Goal: Task Accomplishment & Management: Use online tool/utility

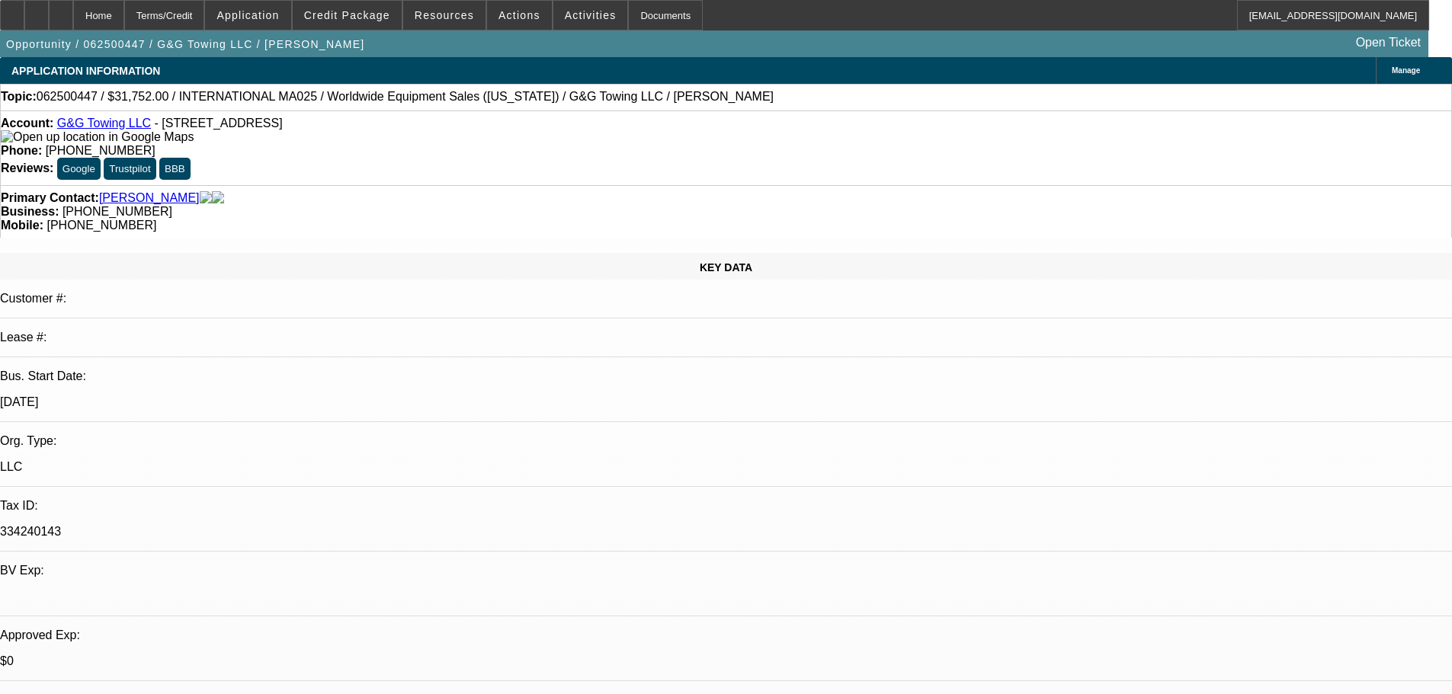
select select "0"
select select "2"
select select "0.1"
select select "4"
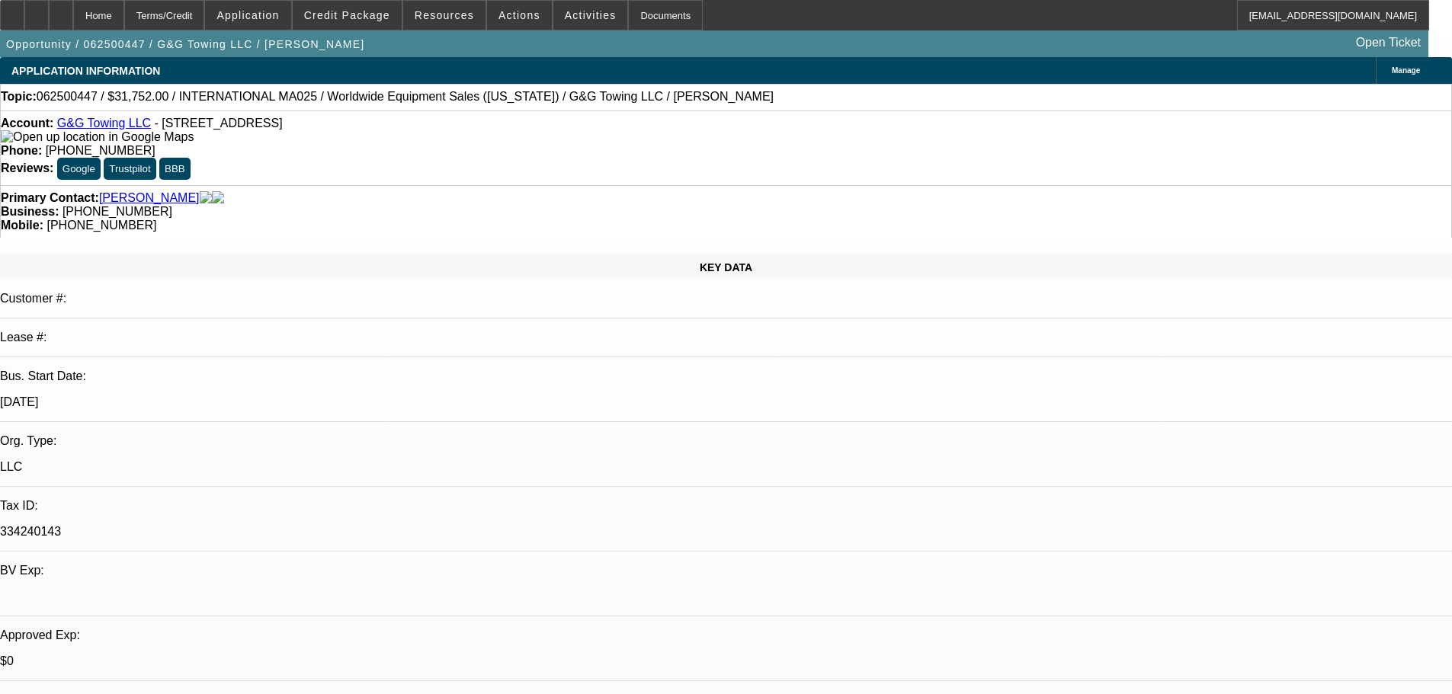
select select "0"
select select "2"
select select "0.1"
select select "4"
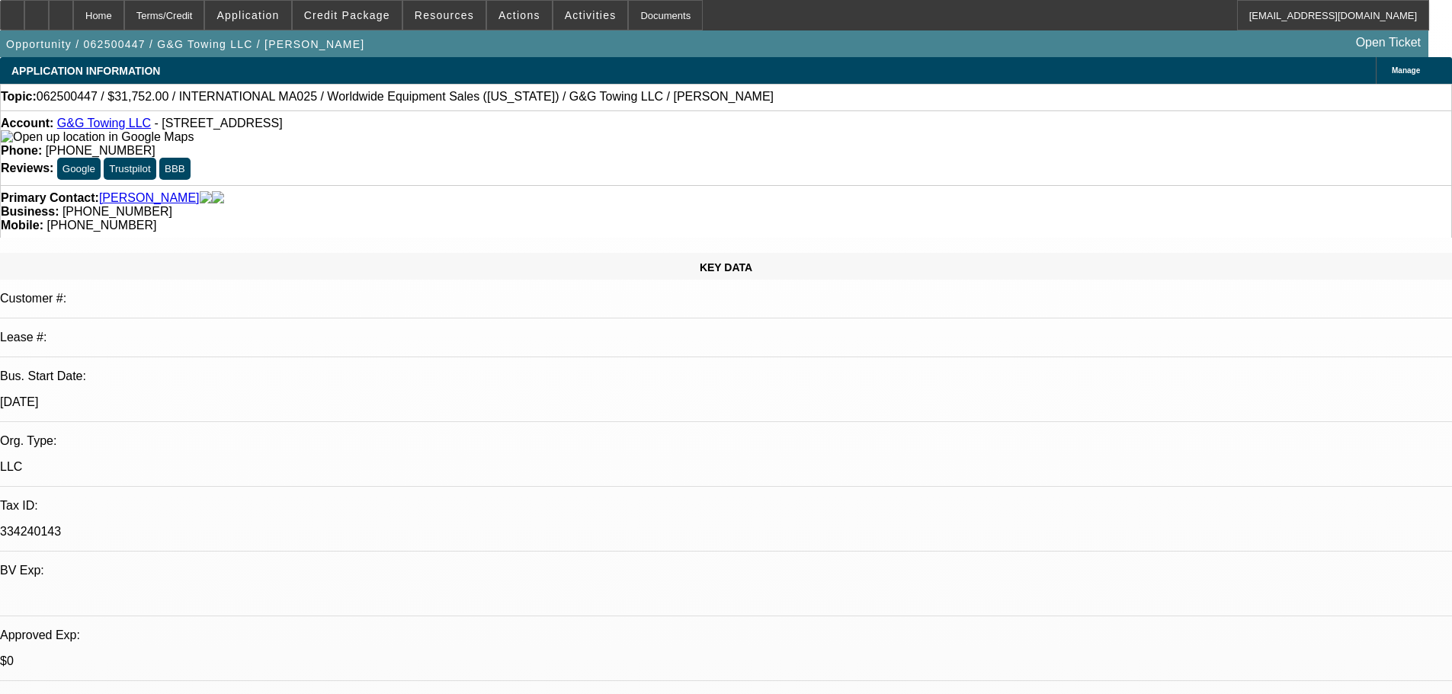
select select "0"
select select "2"
select select "0.1"
select select "4"
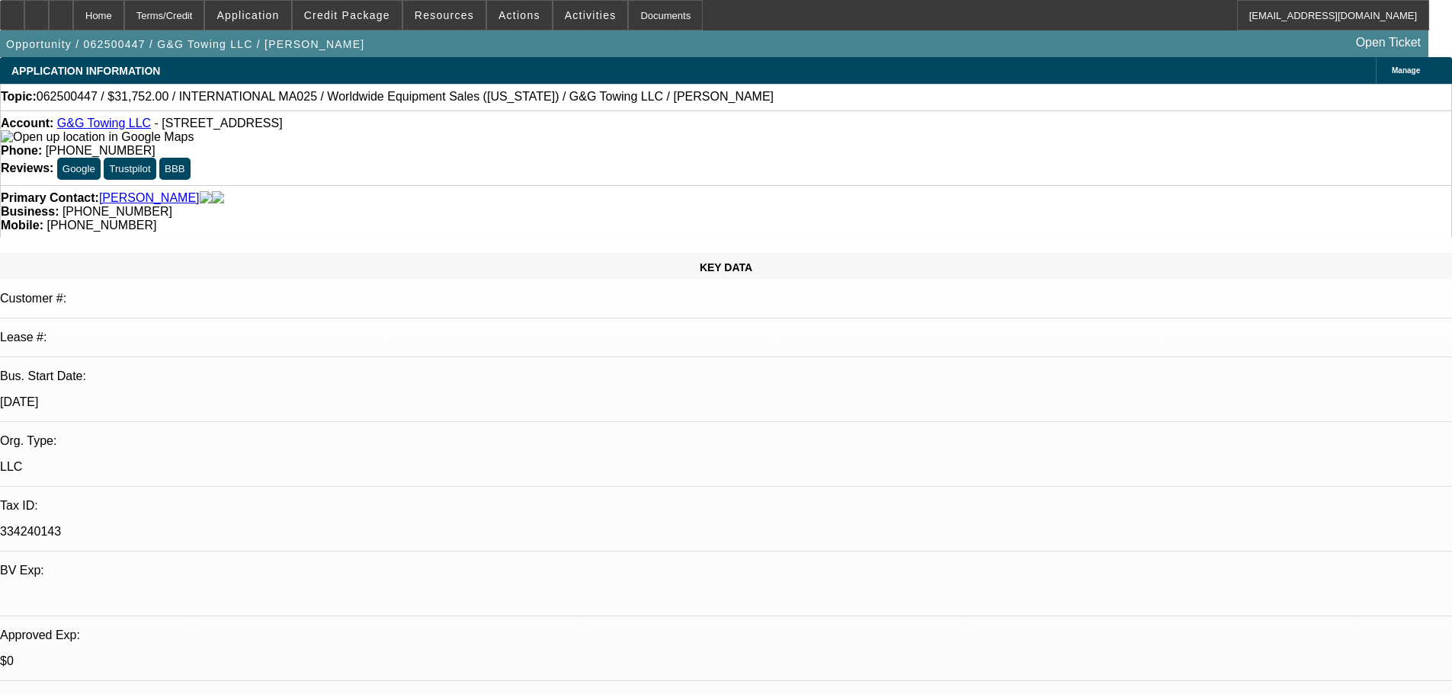
select select "0"
select select "2"
select select "0.1"
select select "4"
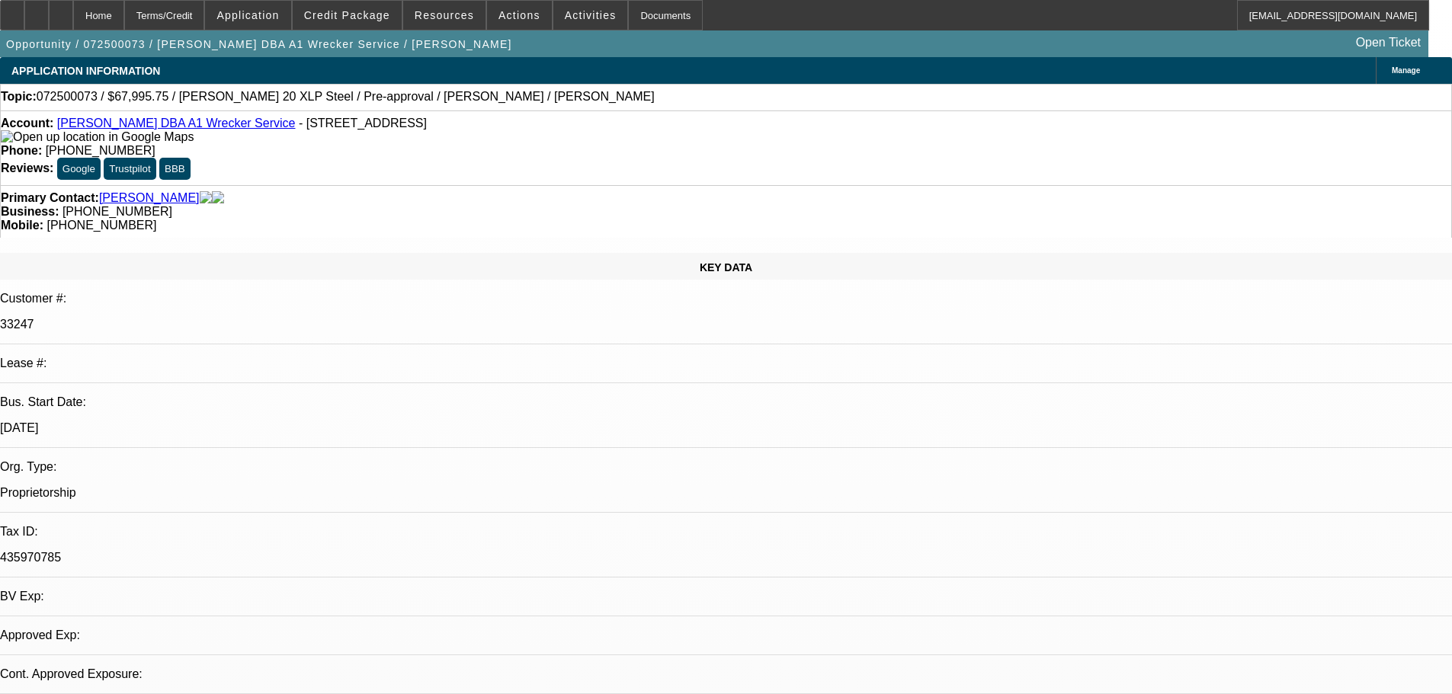
select select "0.15"
select select "2"
select select "0"
select select "1"
select select "2"
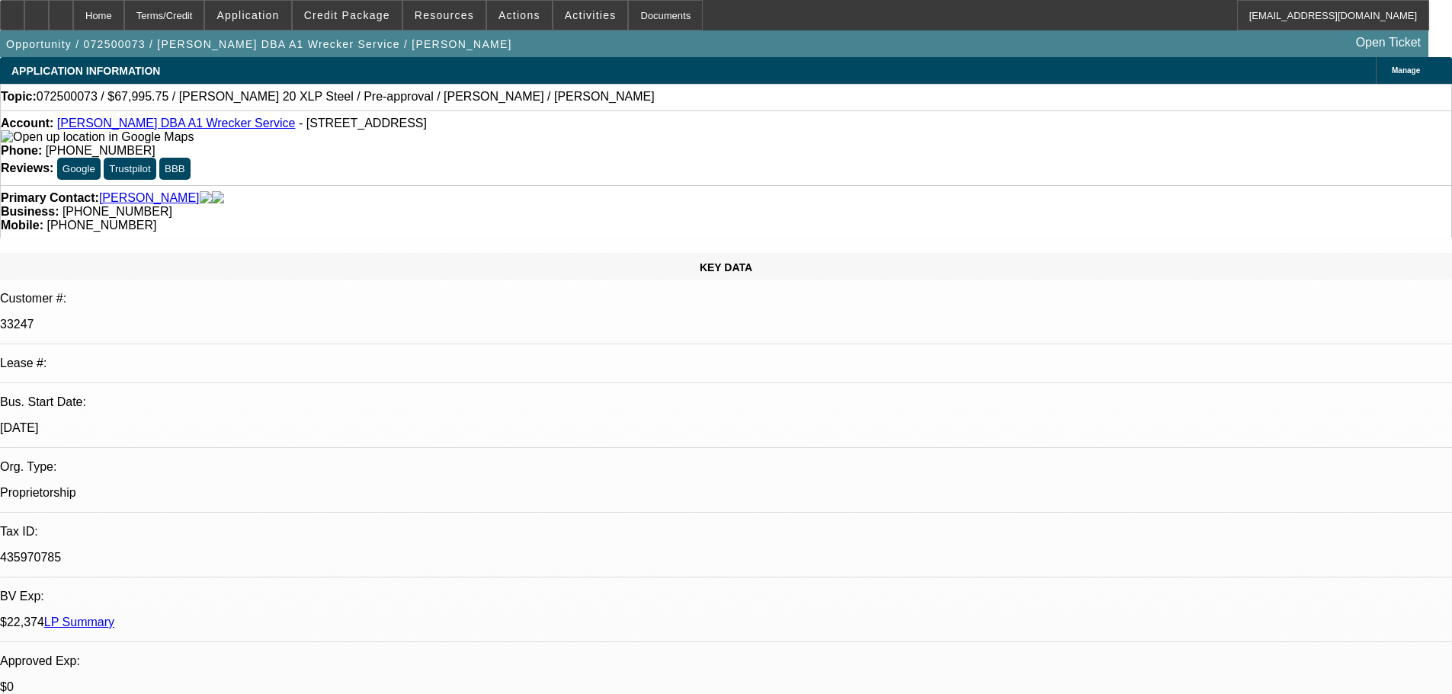
select select "6"
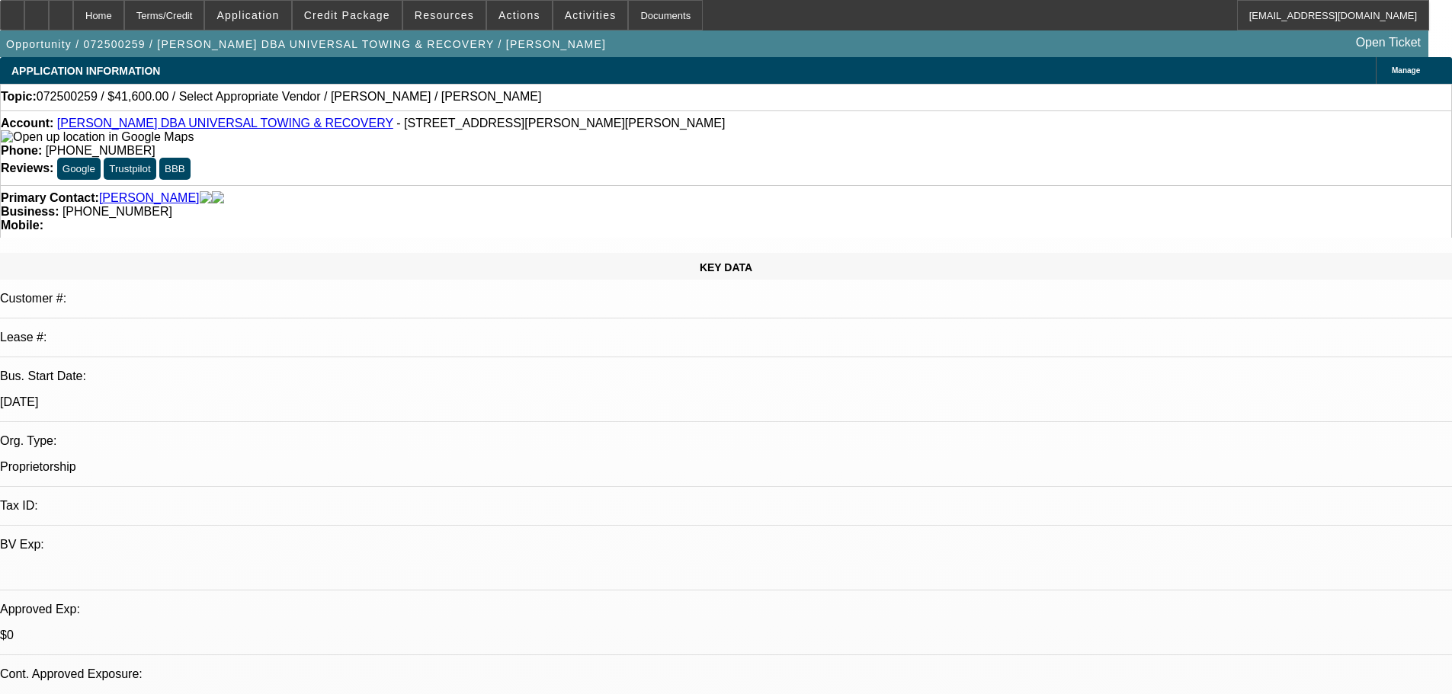
select select "0"
select select "0.1"
select select "4"
select select "0.2"
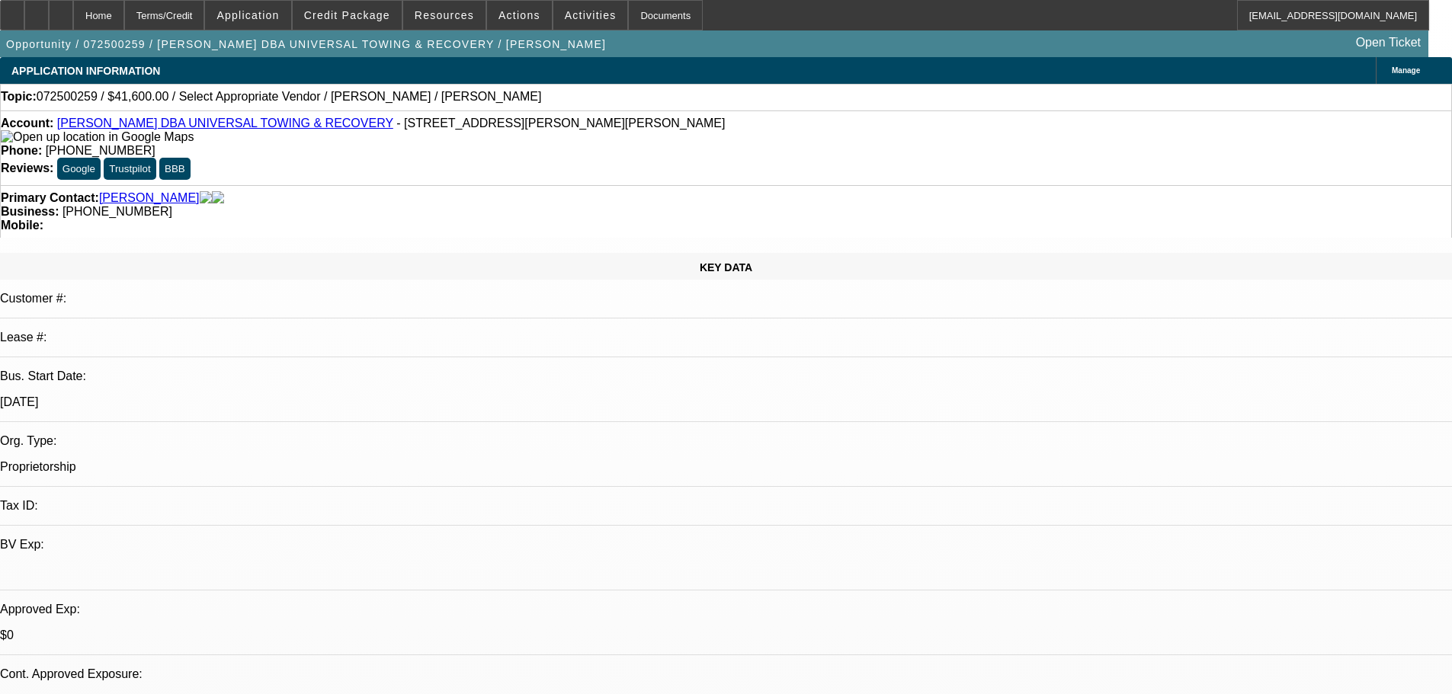
select select "2"
select select "0.1"
select select "4"
drag, startPoint x: 394, startPoint y: 489, endPoint x: 730, endPoint y: 476, distance: 336.3
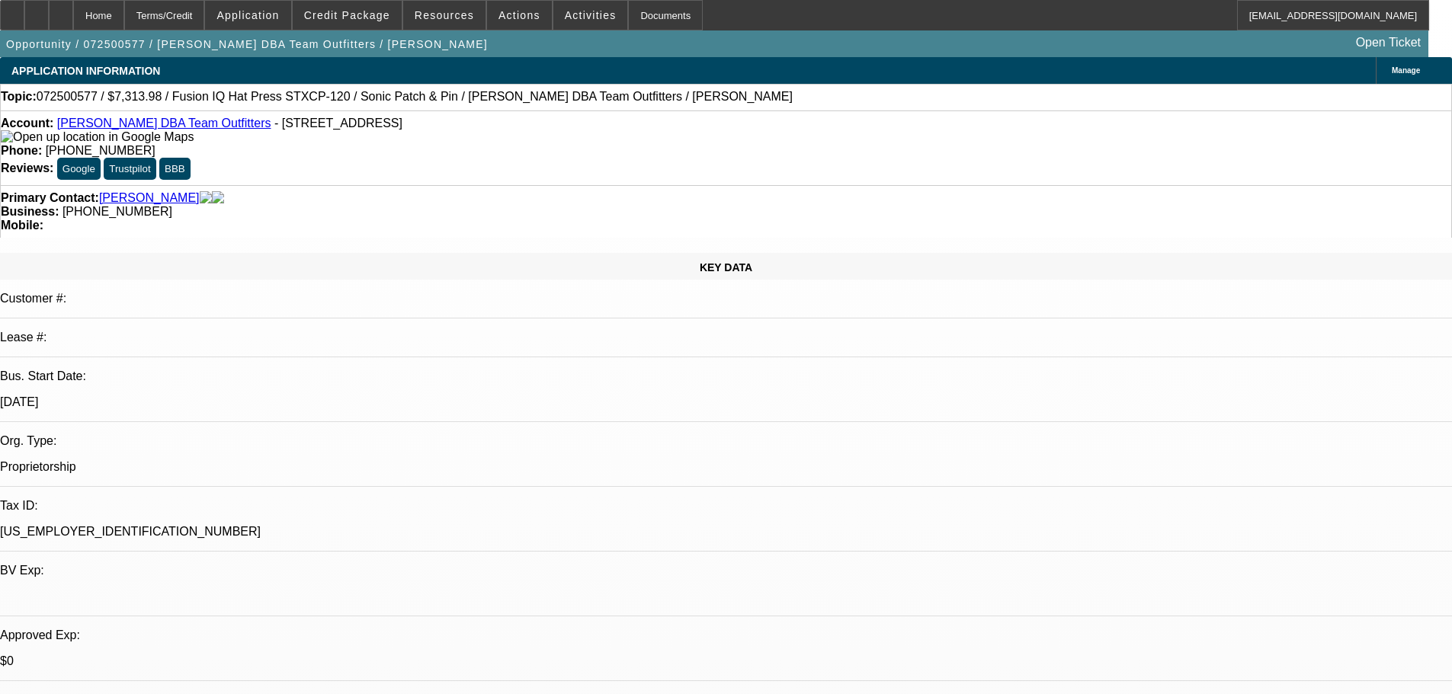
select select "0"
select select "0.1"
select select "5"
select select "0"
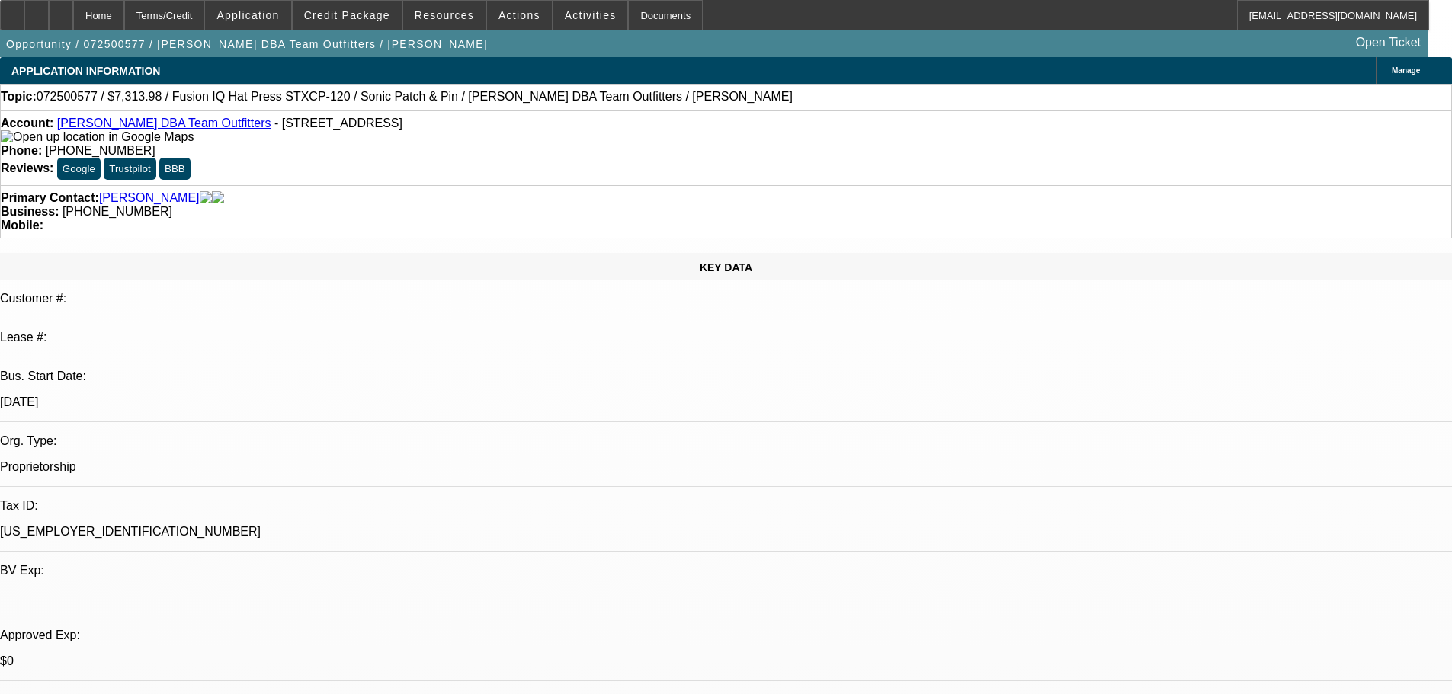
select select "0"
select select "0.1"
select select "5"
select select "0"
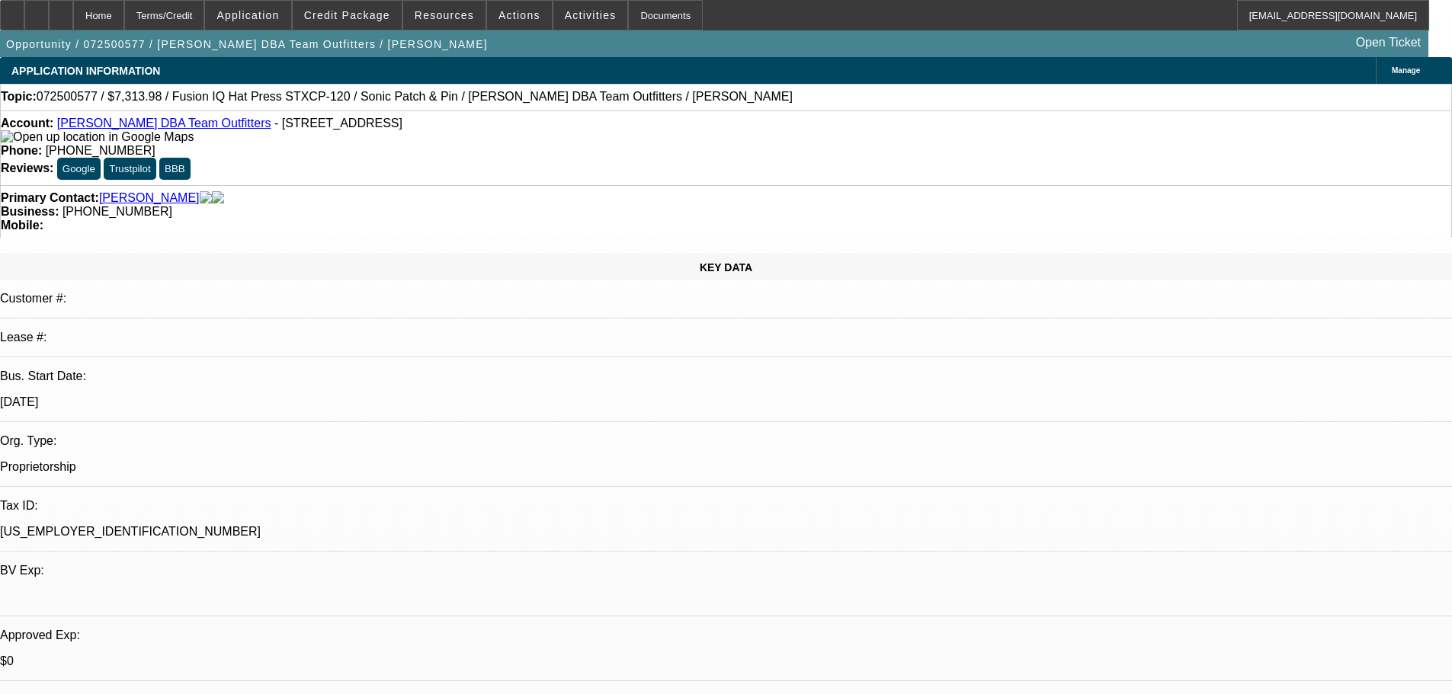
select select "0.1"
select select "5"
select select "0"
select select "0.1"
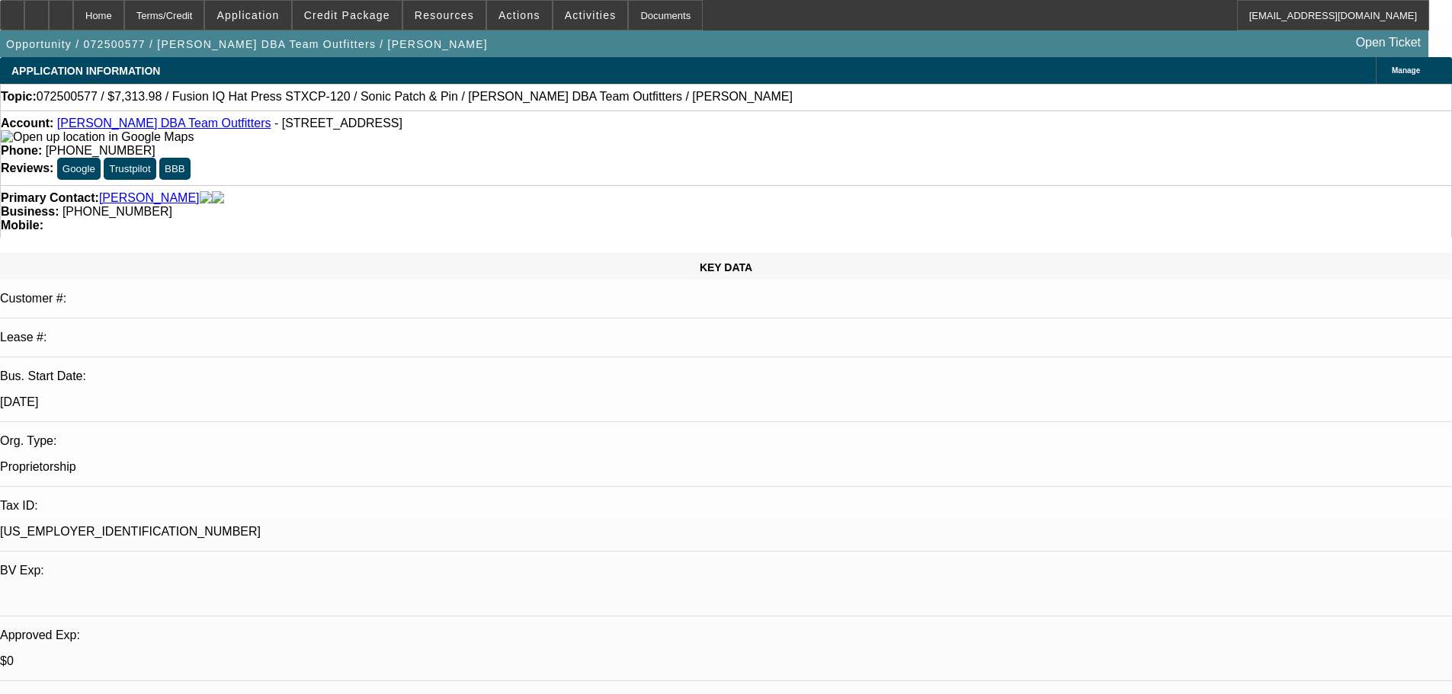
select select "5"
